Goal: Task Accomplishment & Management: Use online tool/utility

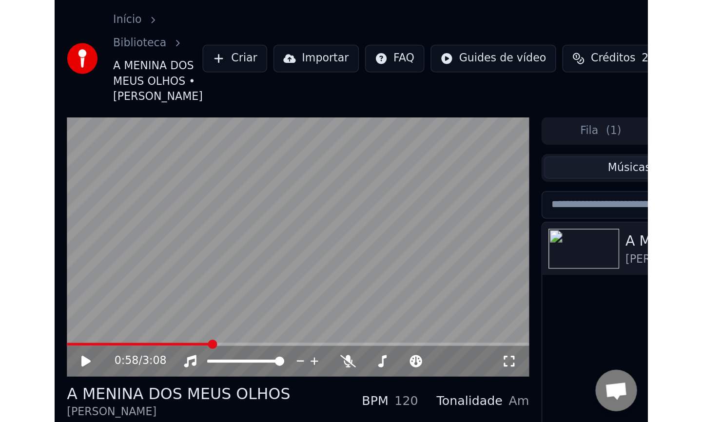
scroll to position [1304, 0]
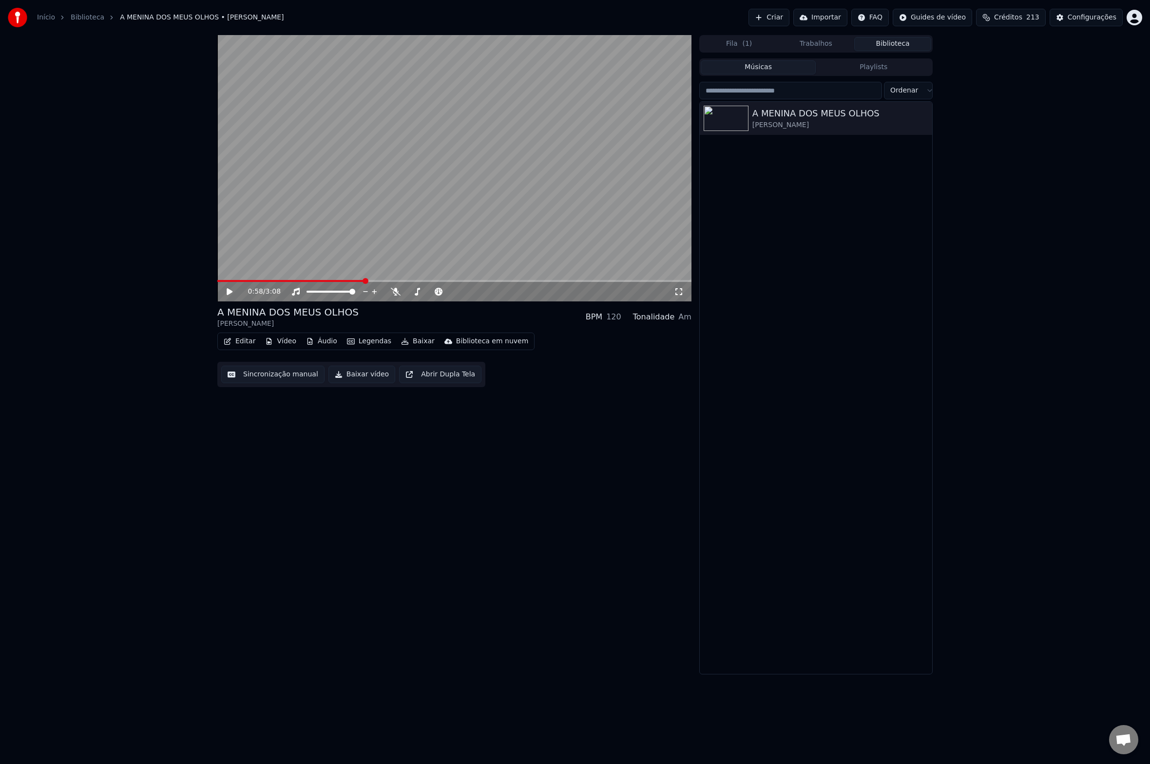
click at [111, 433] on div "0:58 / 3:08 A MENINA DOS MEUS OLHOS [PERSON_NAME] BPM 120 Tonalidade Am Editar …" at bounding box center [575, 355] width 1150 height 640
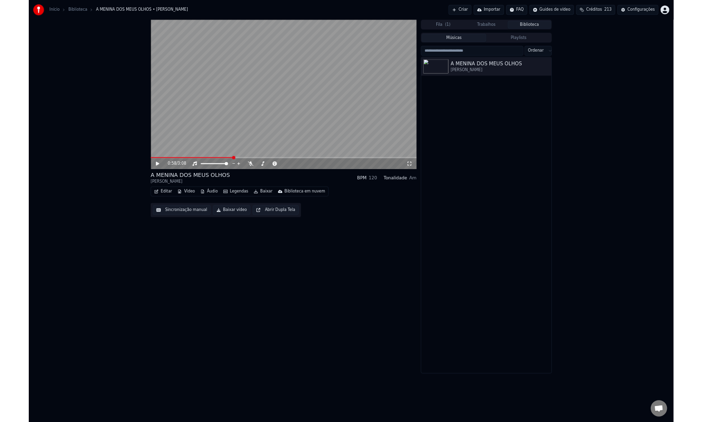
scroll to position [1304, 0]
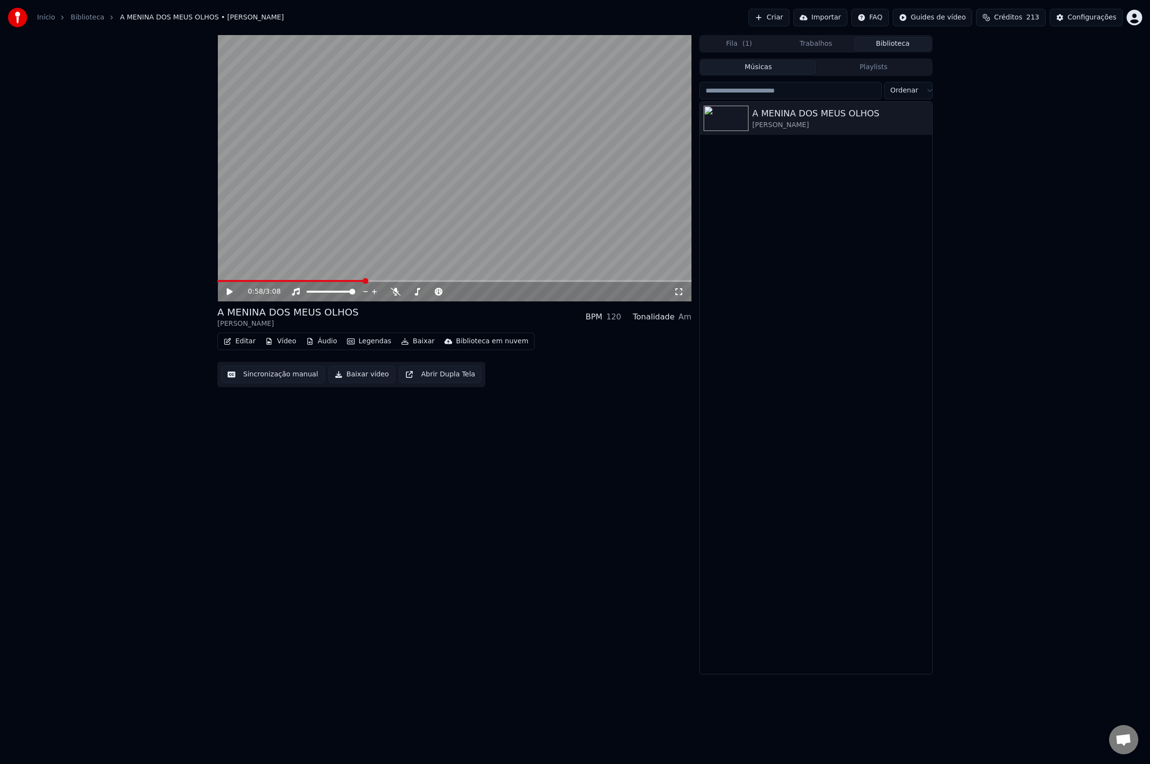
click at [701, 433] on div "0:58 / 3:08 A MENINA DOS MEUS OLHOS [PERSON_NAME] BPM 120 Tonalidade Am Editar …" at bounding box center [575, 355] width 1150 height 640
click at [99, 365] on div "0:58 / 3:08 A MENINA DOS MEUS OLHOS [PERSON_NAME] BPM 120 Tonalidade Am Editar …" at bounding box center [575, 355] width 1150 height 640
click at [701, 65] on div "0:58 / 3:08 A MENINA DOS MEUS OLHOS [PERSON_NAME] BPM 120 Tonalidade Am Editar …" at bounding box center [575, 355] width 1150 height 640
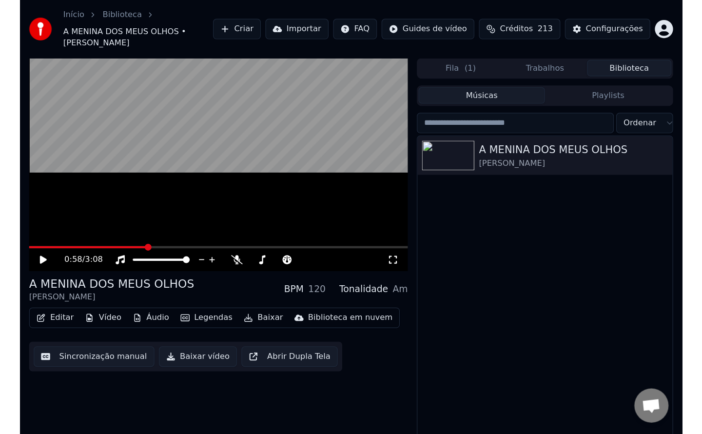
scroll to position [1305, 0]
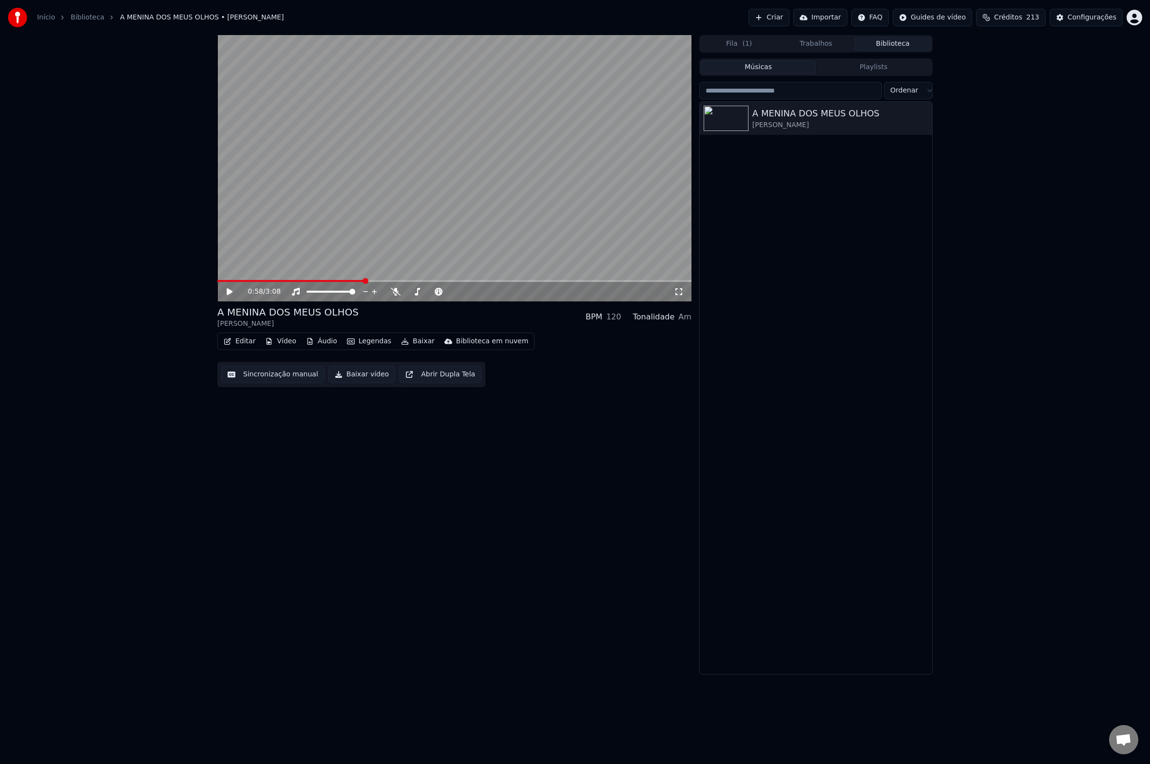
click at [69, 397] on div "0:58 / 3:08 A MENINA DOS MEUS OLHOS [PERSON_NAME] BPM 120 Tonalidade Am Editar …" at bounding box center [575, 355] width 1150 height 640
click at [58, 390] on div "0:58 / 3:08 A MENINA DOS MEUS OLHOS [PERSON_NAME] BPM 120 Tonalidade Am Editar …" at bounding box center [575, 355] width 1150 height 640
click at [62, 390] on div "0:58 / 3:08 A MENINA DOS MEUS OLHOS [PERSON_NAME] BPM 120 Tonalidade Am Editar …" at bounding box center [575, 355] width 1150 height 640
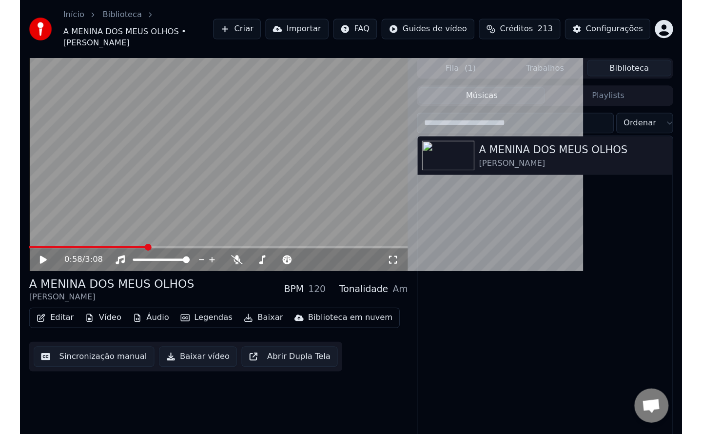
scroll to position [1305, 0]
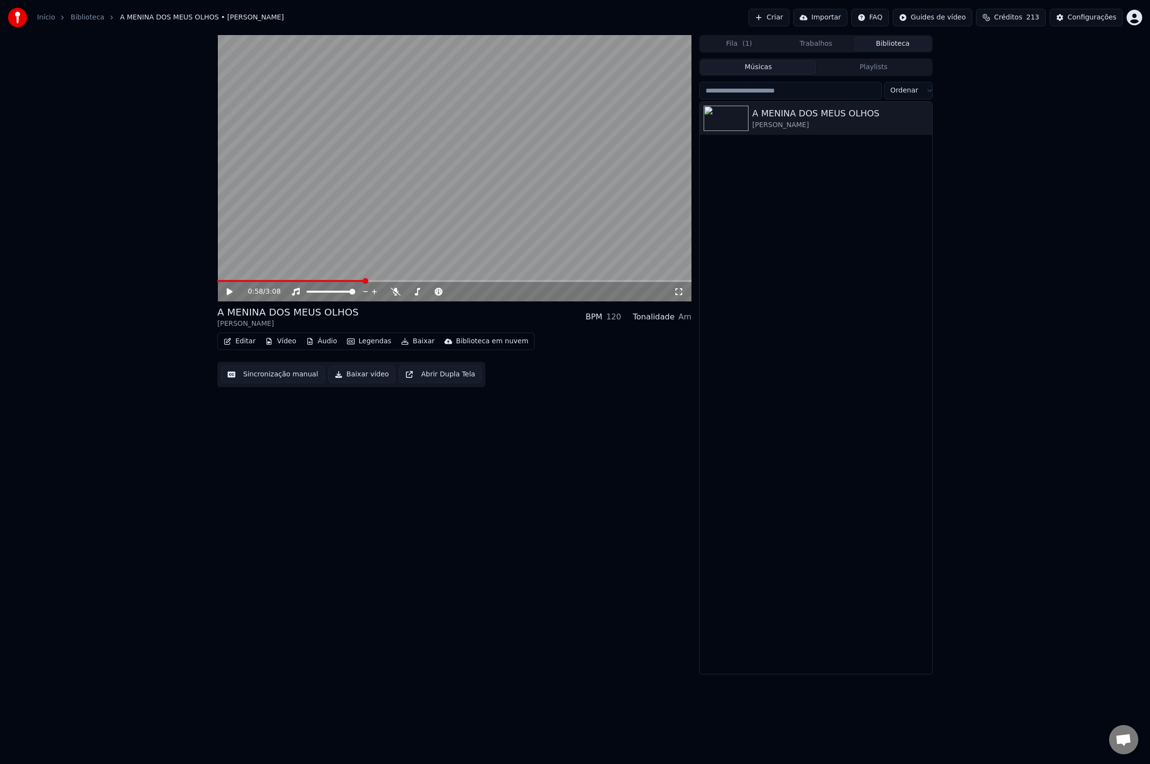
click at [111, 340] on div "0:58 / 3:08 A MENINA DOS MEUS OLHOS [PERSON_NAME] BPM 120 Tonalidade Am Editar …" at bounding box center [575, 355] width 1150 height 640
click at [701, 19] on span "Créditos" at bounding box center [1008, 18] width 28 height 10
click at [701, 18] on div "Configurações" at bounding box center [1092, 18] width 49 height 10
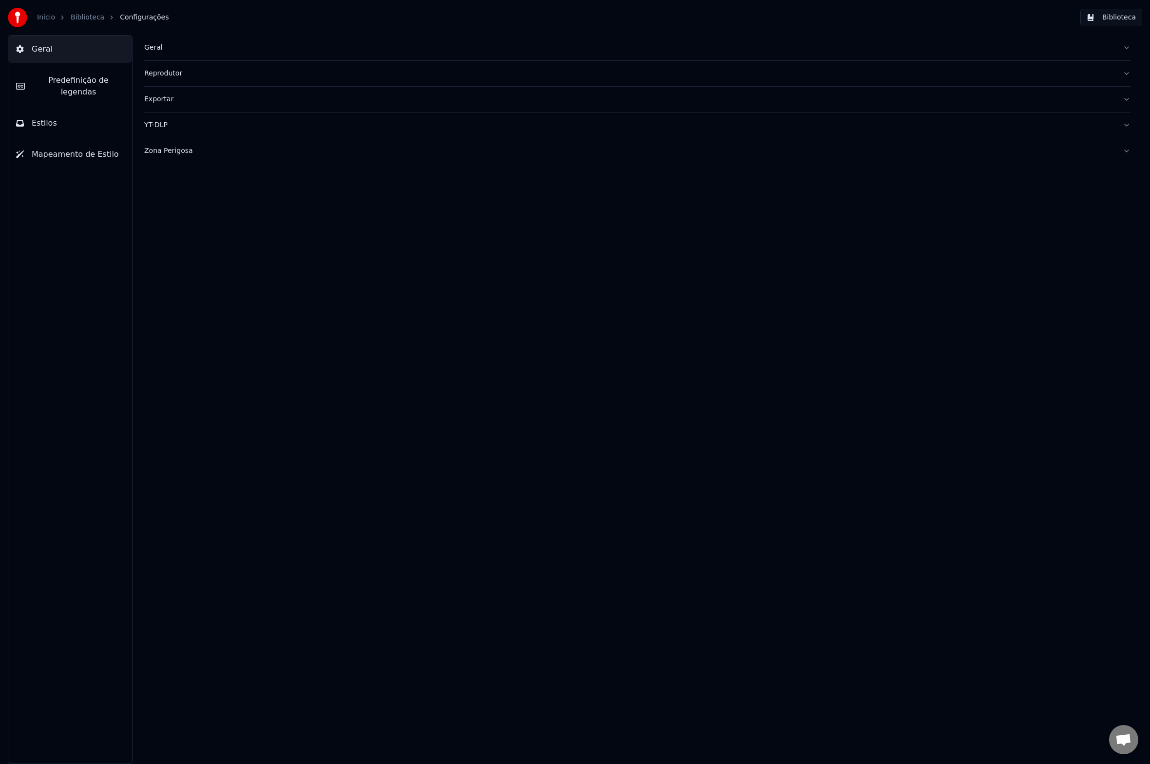
click at [701, 270] on div "Geral Reprodutor Exportar YT-DLP Zona Perigosa" at bounding box center [637, 399] width 1025 height 729
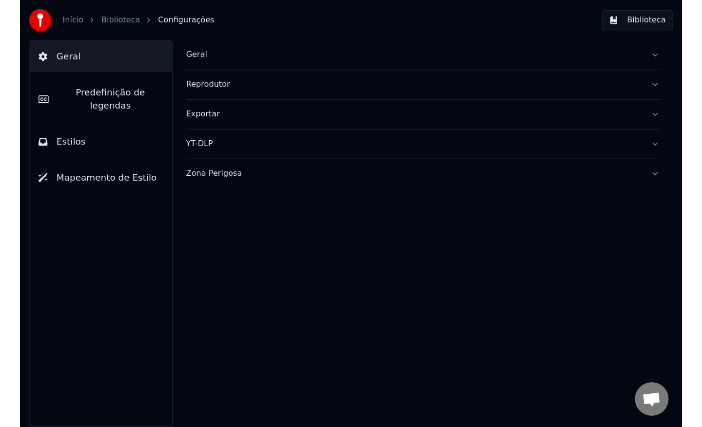
scroll to position [1306, 0]
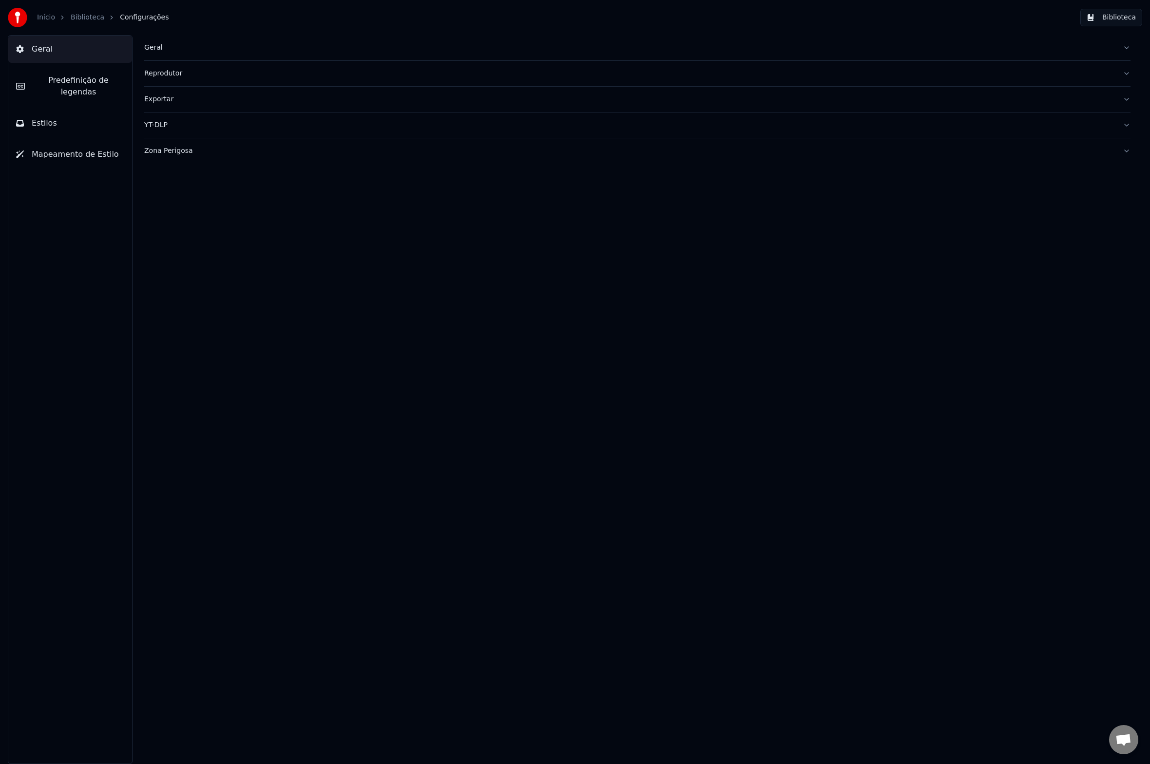
click at [400, 433] on div "Geral Reprodutor Exportar YT-DLP Zona Perigosa" at bounding box center [637, 399] width 1025 height 729
